Goal: Transaction & Acquisition: Purchase product/service

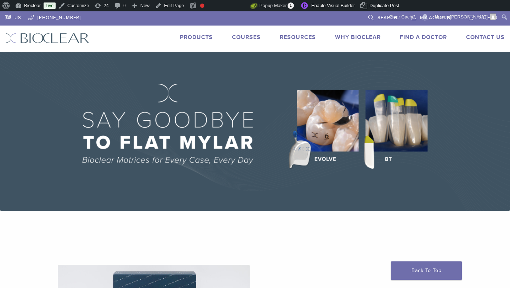
click at [197, 35] on link "Products" at bounding box center [196, 37] width 33 height 7
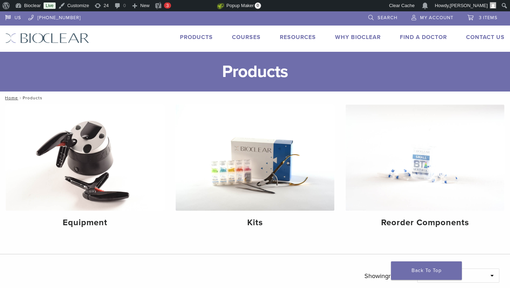
click at [195, 35] on link "Products" at bounding box center [196, 37] width 33 height 7
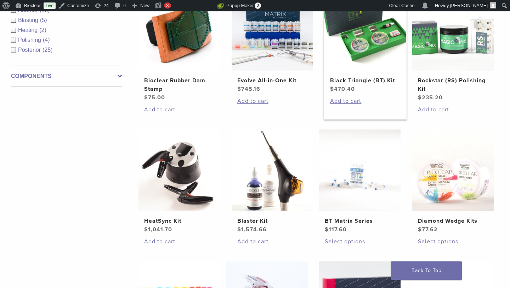
scroll to position [314, 0]
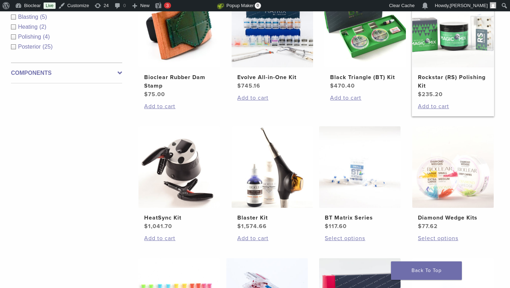
click at [456, 73] on link "Rockstar (RS) Polishing Kit $ 235.20" at bounding box center [453, 42] width 83 height 113
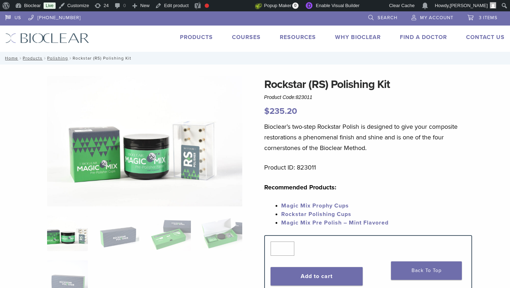
scroll to position [3, 0]
